Goal: Use online tool/utility: Utilize a website feature to perform a specific function

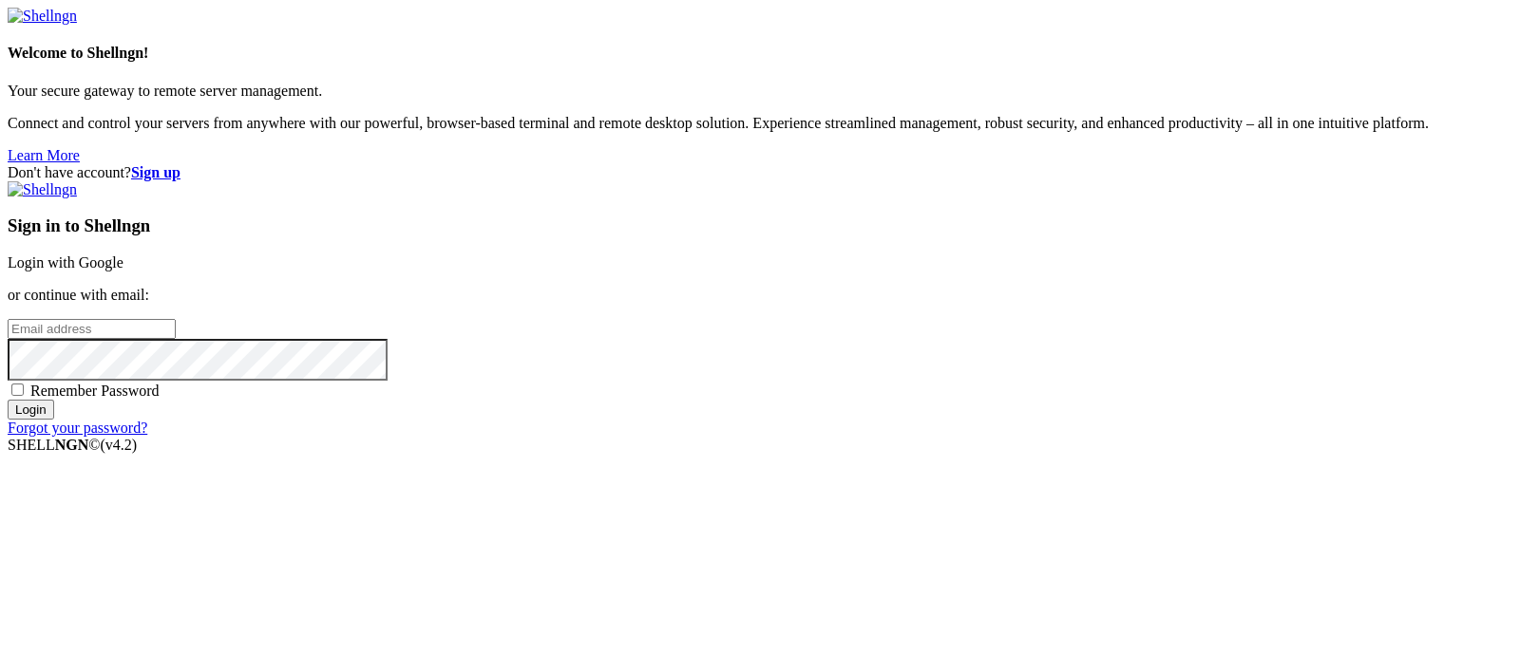
click at [123, 255] on link "Login with Google" at bounding box center [66, 263] width 116 height 16
